Goal: Use online tool/utility: Utilize a website feature to perform a specific function

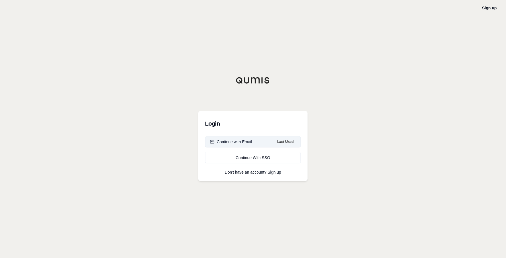
click at [241, 142] on div "Continue with Email" at bounding box center [231, 142] width 42 height 6
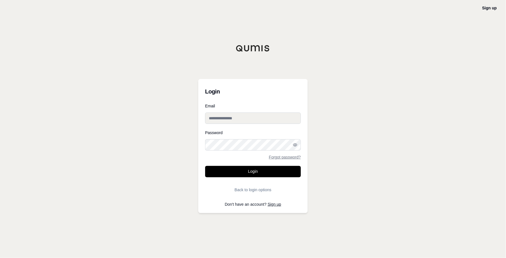
click at [238, 122] on input "Email" at bounding box center [253, 118] width 96 height 11
type input "**********"
click at [205, 166] on button "Login" at bounding box center [253, 171] width 96 height 11
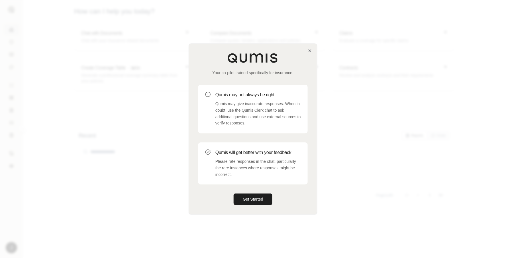
click at [364, 143] on div at bounding box center [253, 129] width 506 height 258
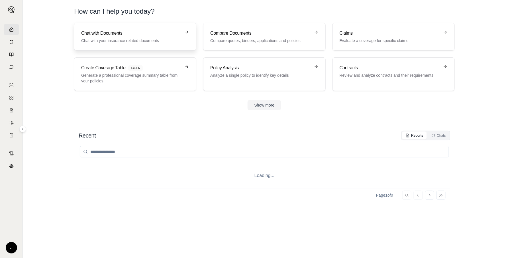
click at [91, 32] on h3 "Chat with Documents" at bounding box center [131, 33] width 100 height 7
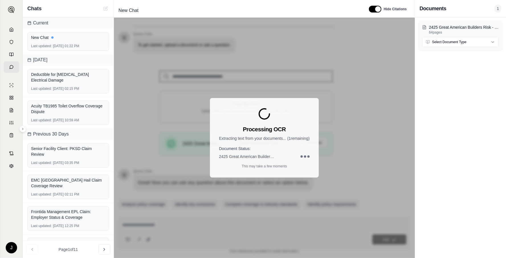
scroll to position [48, 0]
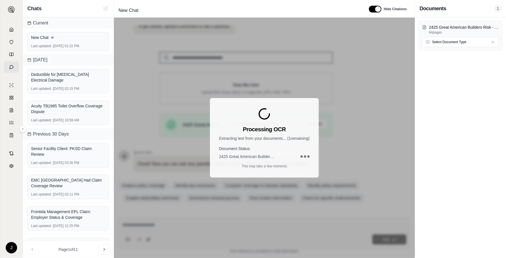
click at [6, 198] on div "J" at bounding box center [11, 138] width 22 height 239
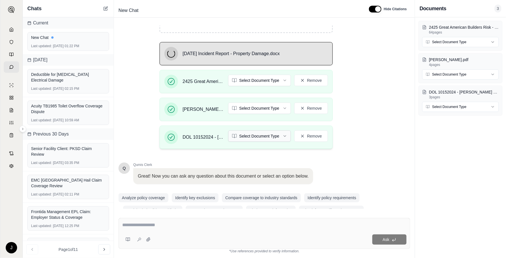
scroll to position [126, 0]
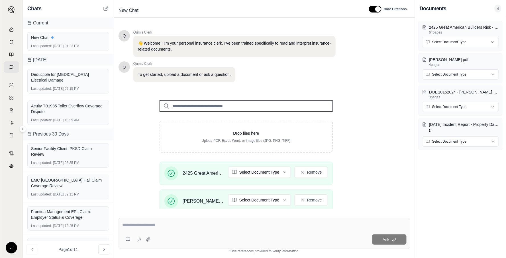
click at [220, 224] on textarea at bounding box center [264, 225] width 284 height 7
paste textarea "**********"
type textarea "**********"
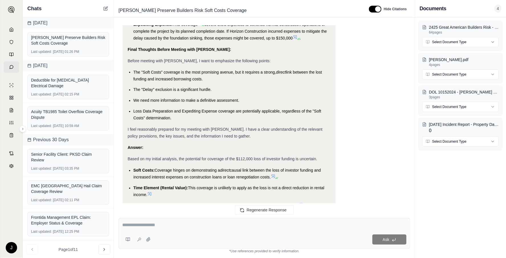
scroll to position [1051, 0]
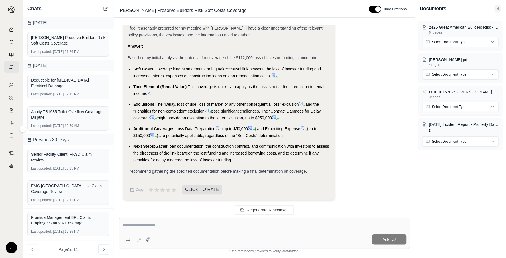
click at [230, 77] on span "causal link between the loss of investor funding and increased interest expense…" at bounding box center [226, 72] width 187 height 11
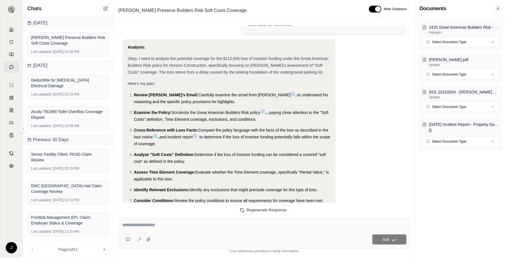
scroll to position [38, 0]
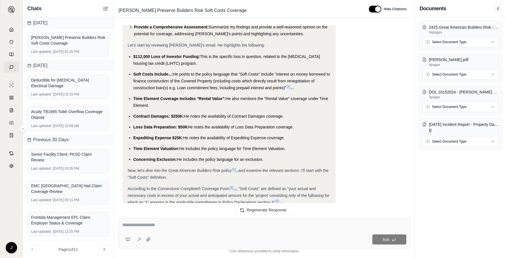
scroll to position [1177, 0]
